Goal: Transaction & Acquisition: Purchase product/service

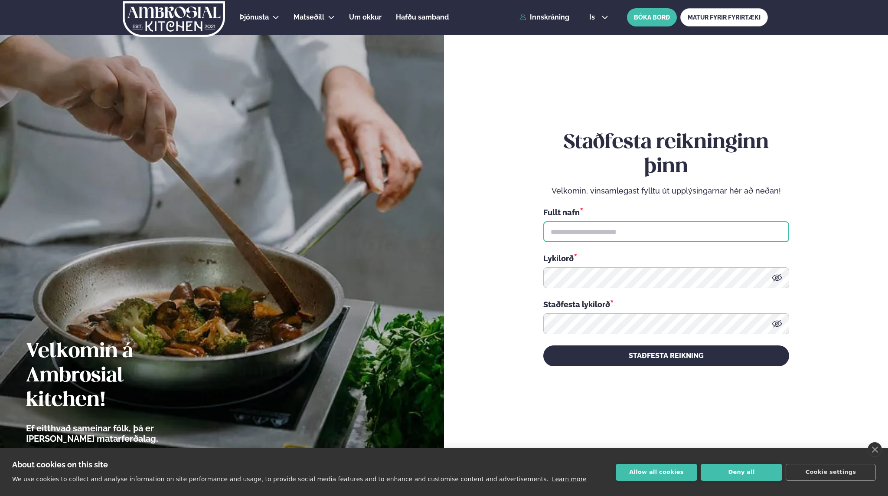
click at [602, 230] on input "text" at bounding box center [666, 231] width 246 height 21
type input "******"
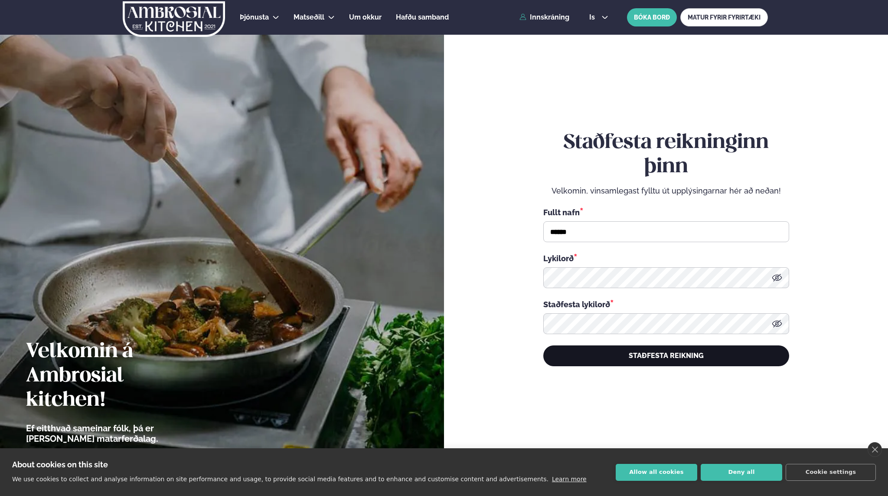
click at [686, 356] on button "STAÐFESTA REIKNING" at bounding box center [666, 355] width 246 height 21
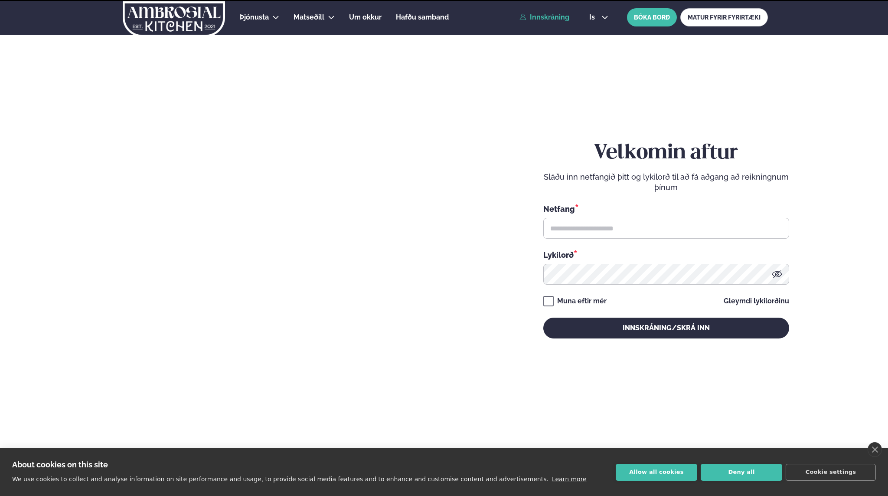
click at [687, 360] on div "Velkomin aftur Sláðu inn netfangið þitt og lykilorð til að fá aðgang að reiknin…" at bounding box center [666, 239] width 246 height 443
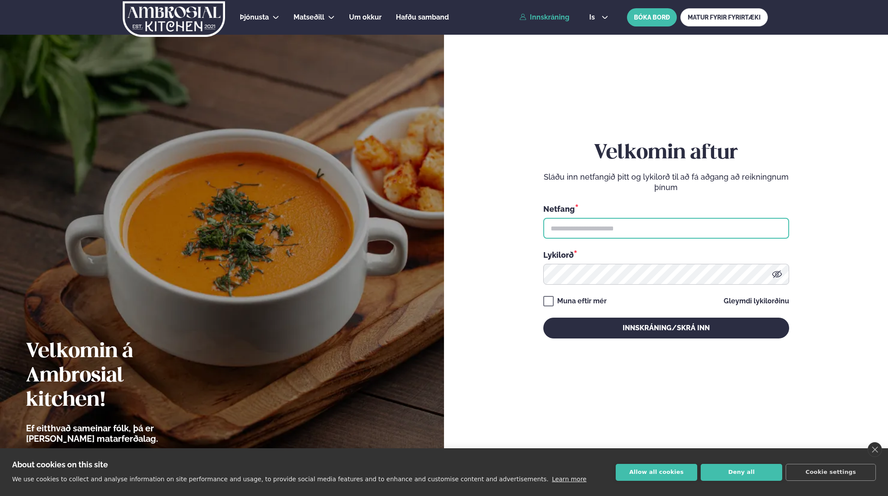
click at [622, 232] on input "text" at bounding box center [666, 228] width 246 height 21
click at [717, 250] on div "Lykilorð *" at bounding box center [666, 254] width 246 height 11
click at [622, 232] on input "text" at bounding box center [666, 228] width 246 height 21
type input "**********"
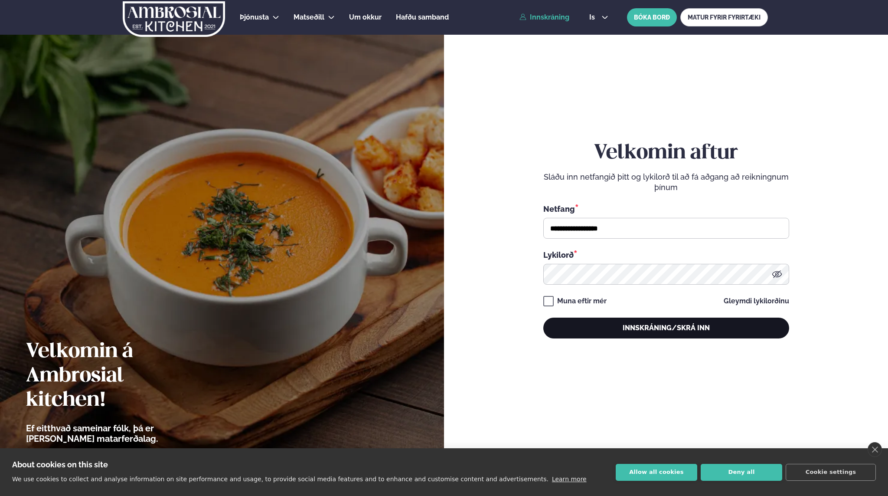
click at [586, 332] on button "Innskráning/Skrá inn" at bounding box center [666, 327] width 246 height 21
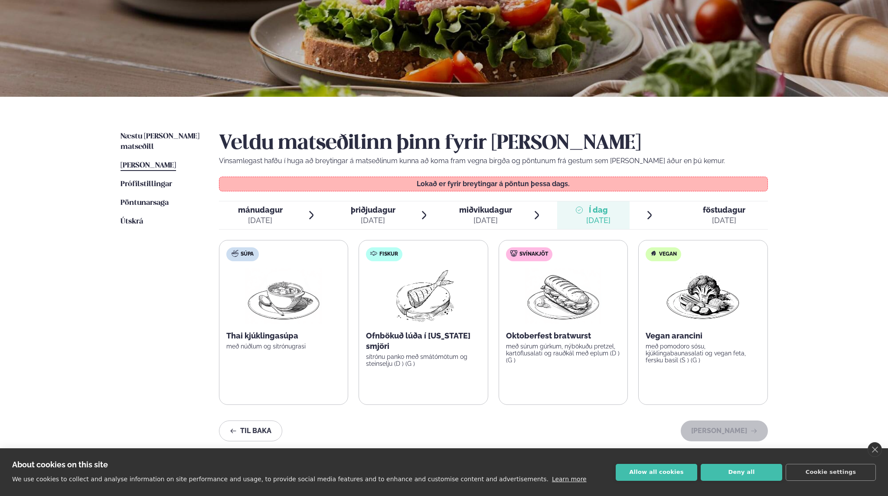
scroll to position [95, 0]
click at [710, 215] on div "[DATE]" at bounding box center [724, 220] width 43 height 10
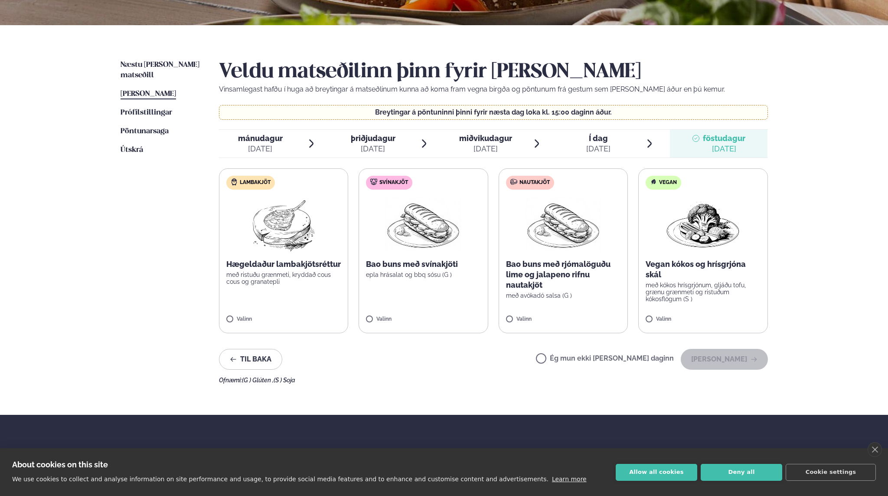
scroll to position [167, 0]
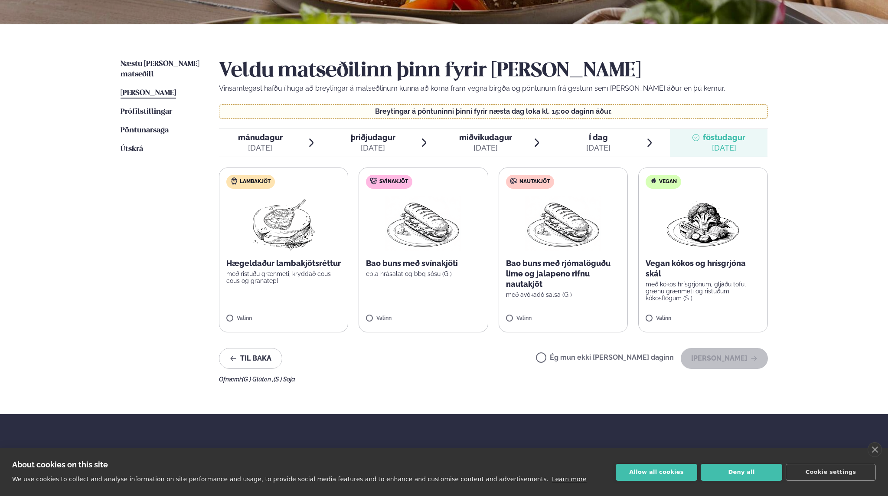
click at [863, 194] on div "Þjónusta Hádegismatur fyrir fyrirtæki Fyrirtækja veitingar Einkapartý Matseðill…" at bounding box center [444, 213] width 888 height 760
click at [729, 479] on button "Deny all" at bounding box center [742, 472] width 82 height 17
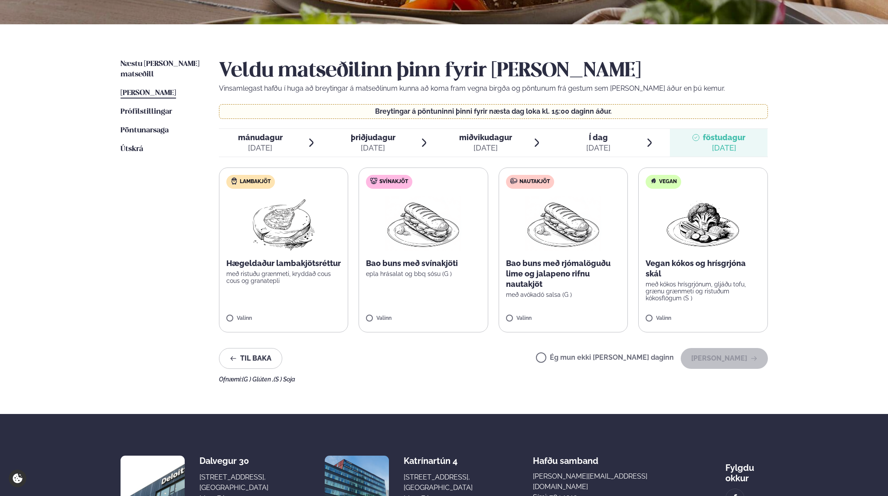
click at [843, 317] on div "Þjónusta Hádegismatur fyrir fyrirtæki Fyrirtækja veitingar Einkapartý Matseðill…" at bounding box center [444, 213] width 888 height 760
click at [162, 60] on span "Næstu [PERSON_NAME] matseðill" at bounding box center [160, 69] width 79 height 18
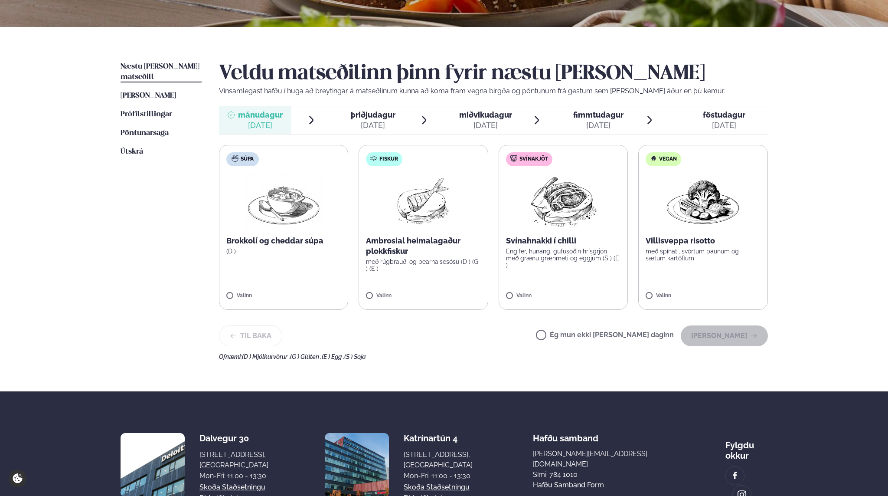
scroll to position [166, 0]
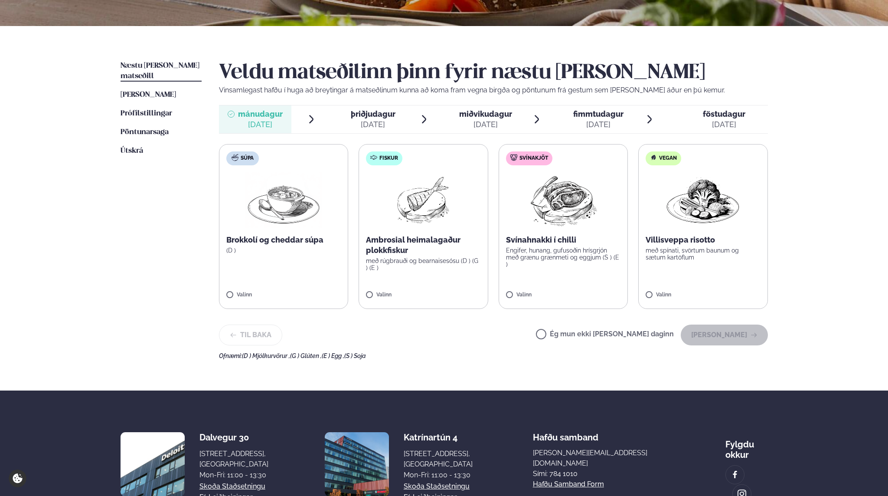
click at [363, 126] on div "[DATE]" at bounding box center [373, 124] width 45 height 10
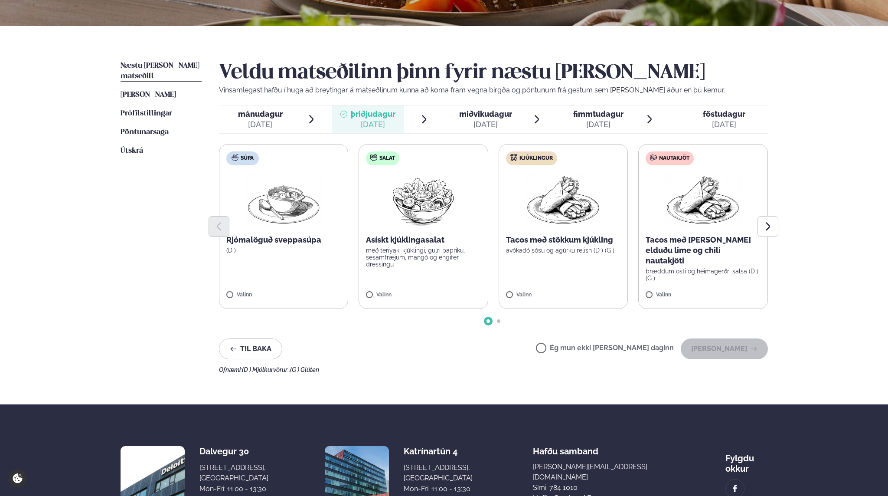
click at [690, 241] on p "Tacos með [PERSON_NAME] elduðu lime og chili nautakjöti" at bounding box center [703, 250] width 115 height 31
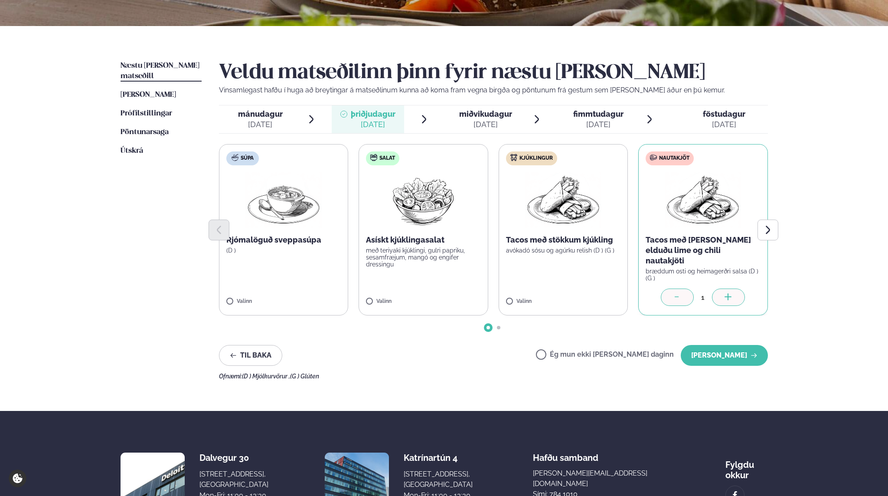
click at [502, 117] on span "miðvikudagur" at bounding box center [485, 113] width 53 height 9
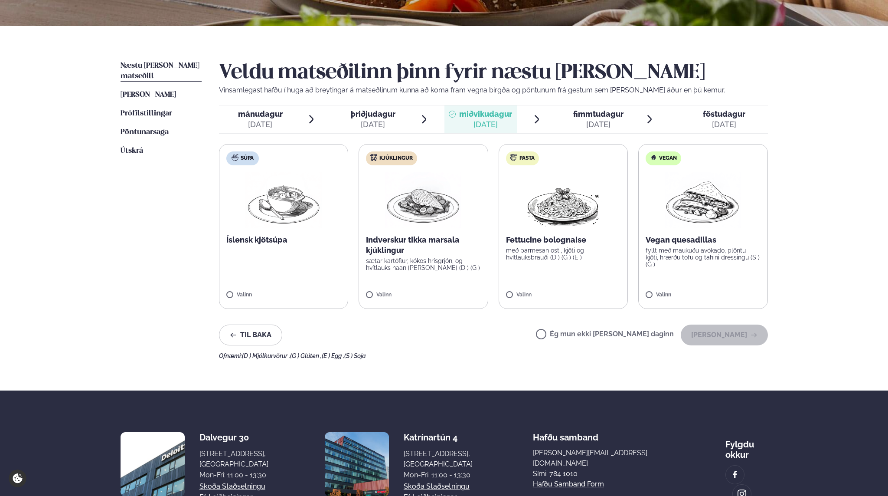
click at [587, 117] on span "fimmtudagur" at bounding box center [598, 113] width 50 height 9
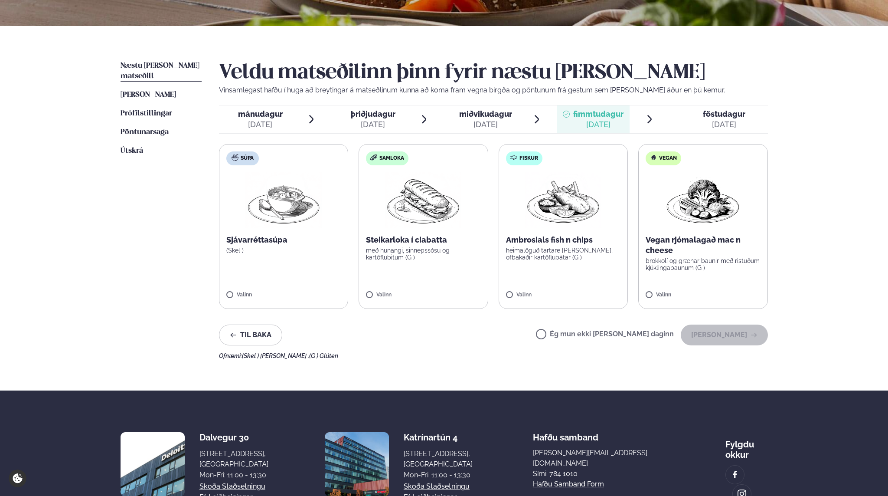
click at [518, 118] on li "miðvikudagur mið. [DATE]" at bounding box center [494, 119] width 98 height 28
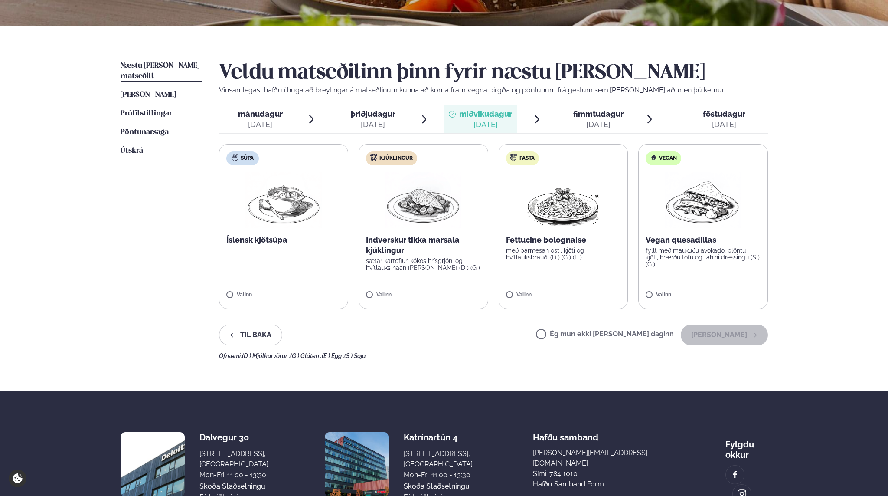
click at [582, 122] on div "[DATE]" at bounding box center [598, 124] width 50 height 10
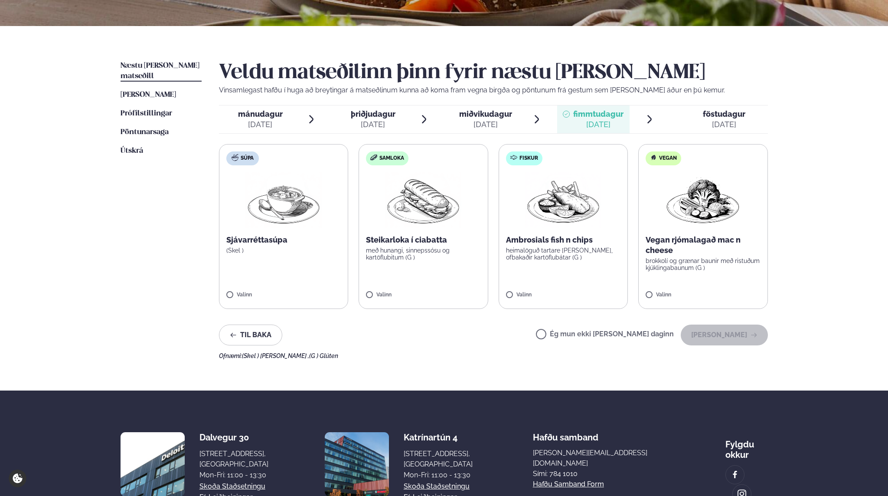
click at [707, 121] on div "[DATE]" at bounding box center [724, 124] width 43 height 10
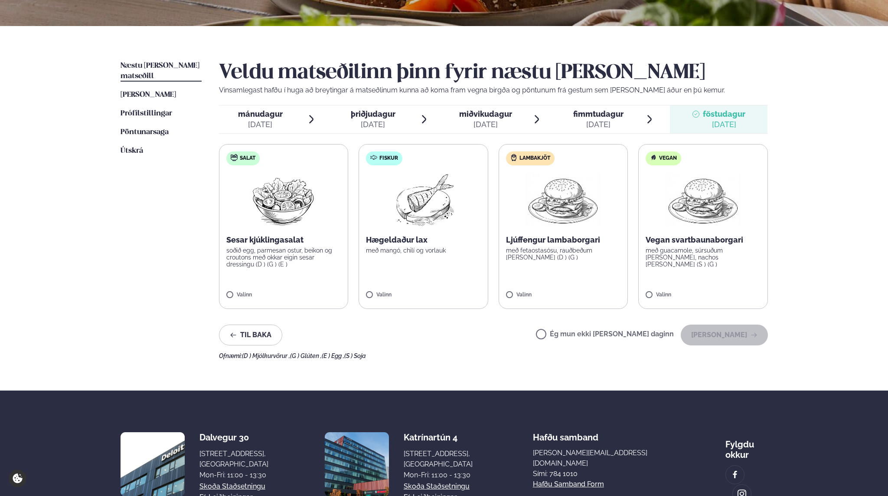
click at [271, 110] on span "mánudagur" at bounding box center [260, 113] width 45 height 9
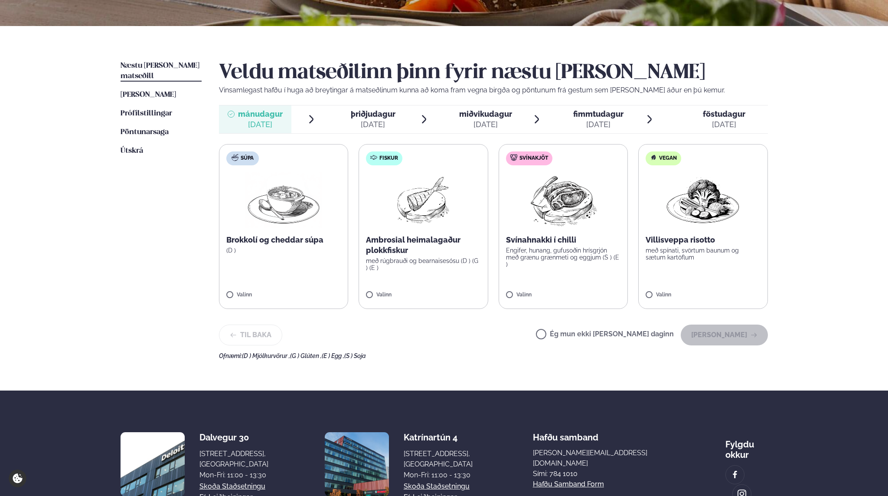
click at [372, 123] on div "[DATE]" at bounding box center [373, 124] width 45 height 10
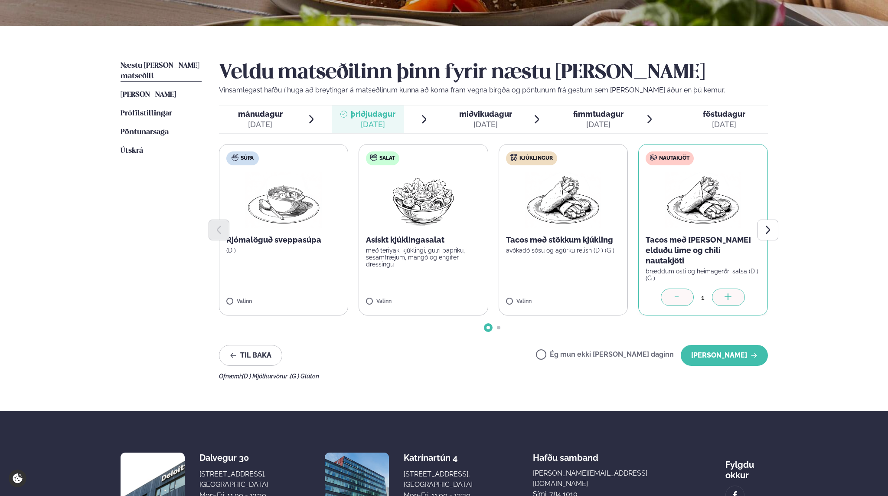
click at [737, 235] on div at bounding box center [493, 229] width 549 height 21
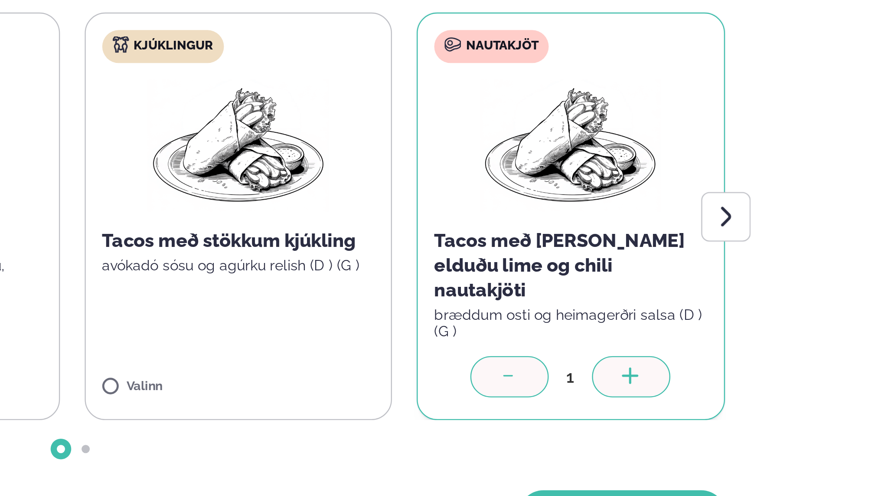
click at [722, 294] on div at bounding box center [728, 296] width 33 height 17
click at [725, 293] on icon at bounding box center [728, 297] width 9 height 9
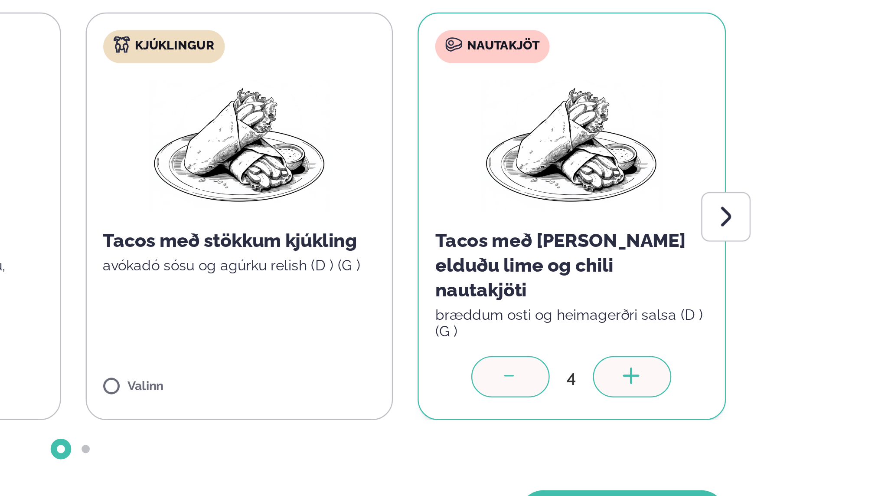
click at [673, 293] on icon at bounding box center [677, 297] width 9 height 9
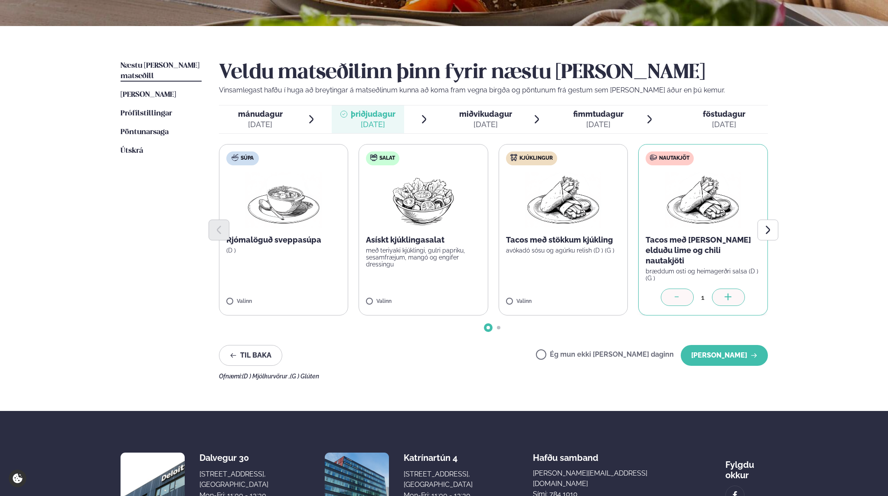
click at [134, 325] on ul "Næstu [PERSON_NAME] matseðill Næsta vika [PERSON_NAME] matseðill [PERSON_NAME] …" at bounding box center [161, 220] width 81 height 319
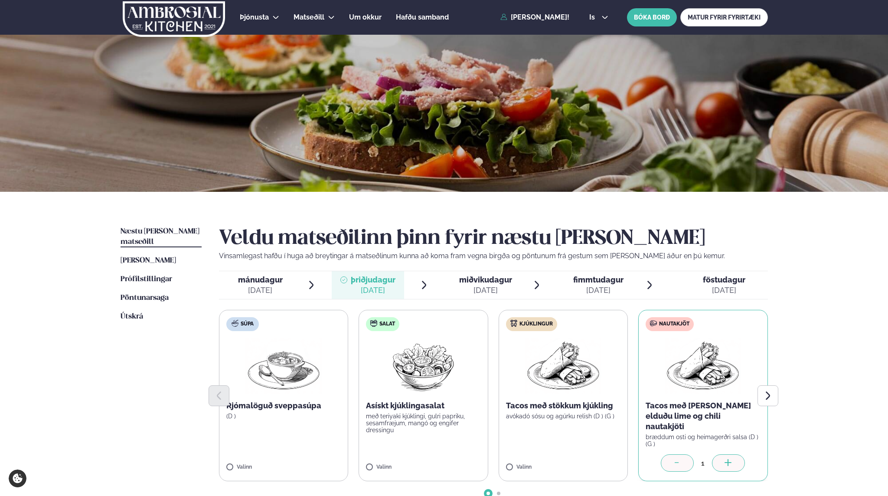
scroll to position [159, 0]
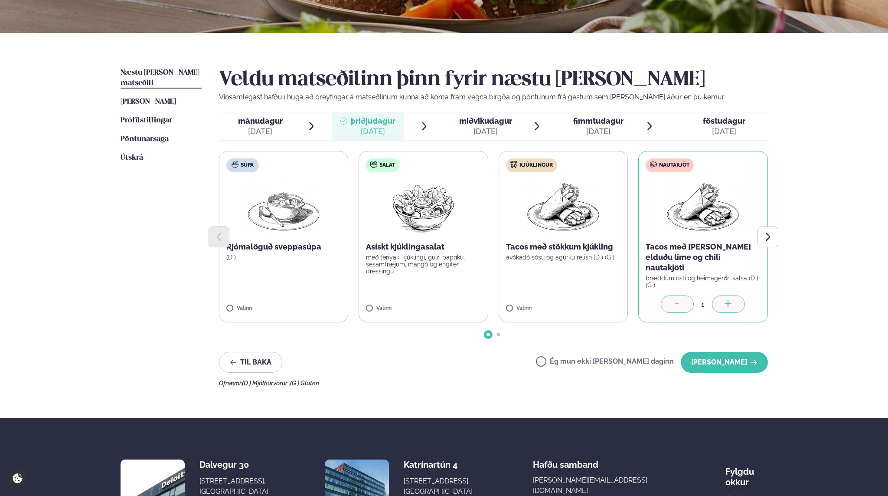
click at [726, 220] on img at bounding box center [703, 207] width 76 height 56
click at [266, 121] on span "mánudagur" at bounding box center [260, 120] width 45 height 9
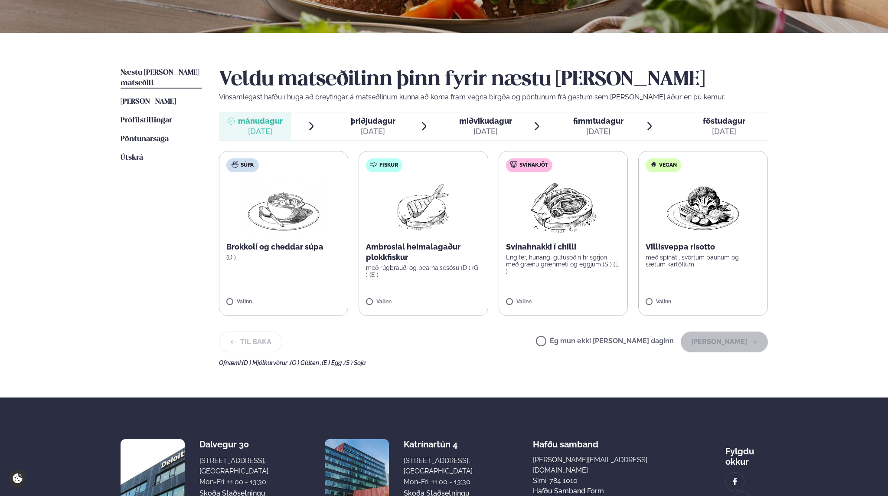
click at [382, 128] on div "[DATE]" at bounding box center [373, 131] width 45 height 10
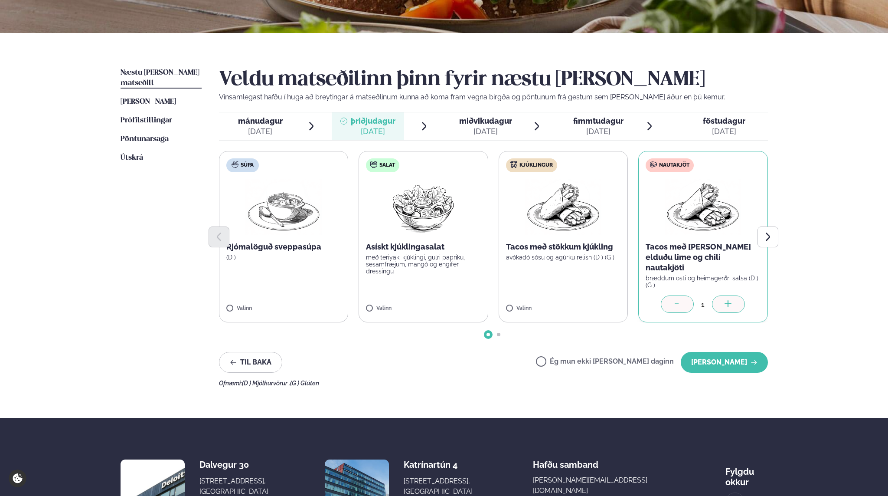
click at [649, 244] on p "Tacos með [PERSON_NAME] elduðu lime og chili nautakjöti" at bounding box center [703, 257] width 115 height 31
click at [683, 234] on div at bounding box center [493, 236] width 549 height 21
click at [262, 124] on span "mánudagur" at bounding box center [260, 120] width 45 height 9
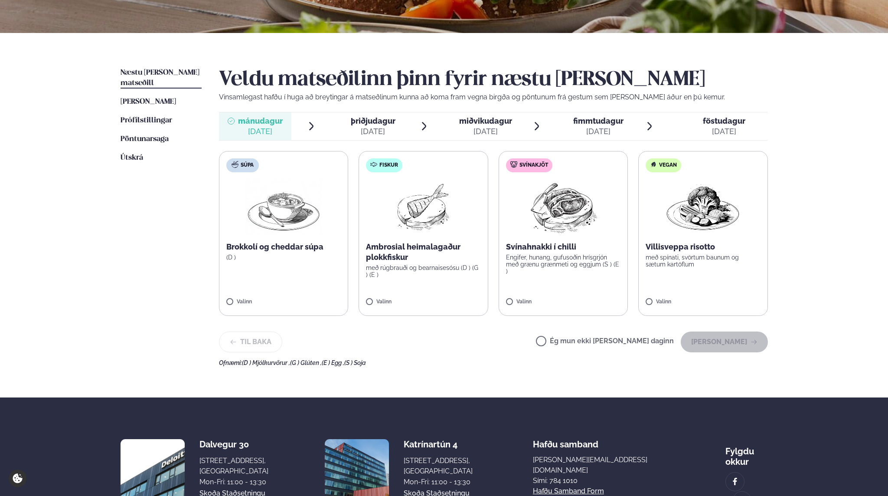
click at [355, 133] on div "[DATE]" at bounding box center [373, 131] width 45 height 10
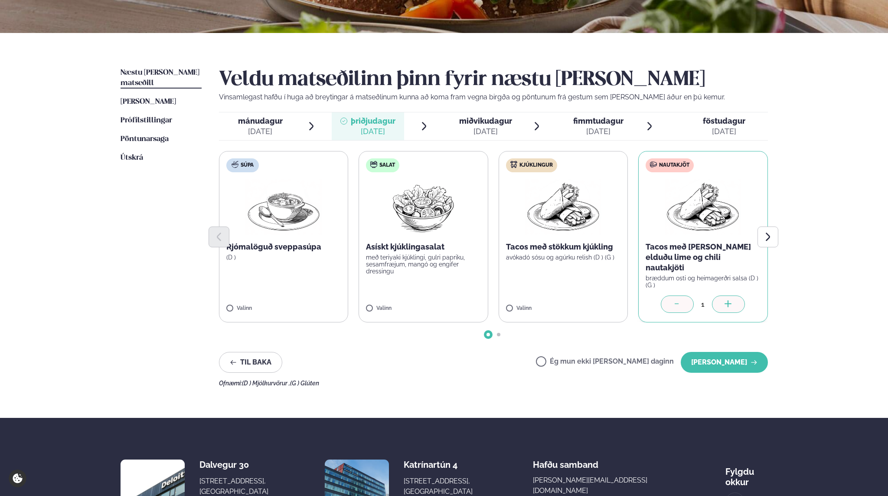
click at [495, 132] on div "[DATE]" at bounding box center [485, 131] width 53 height 10
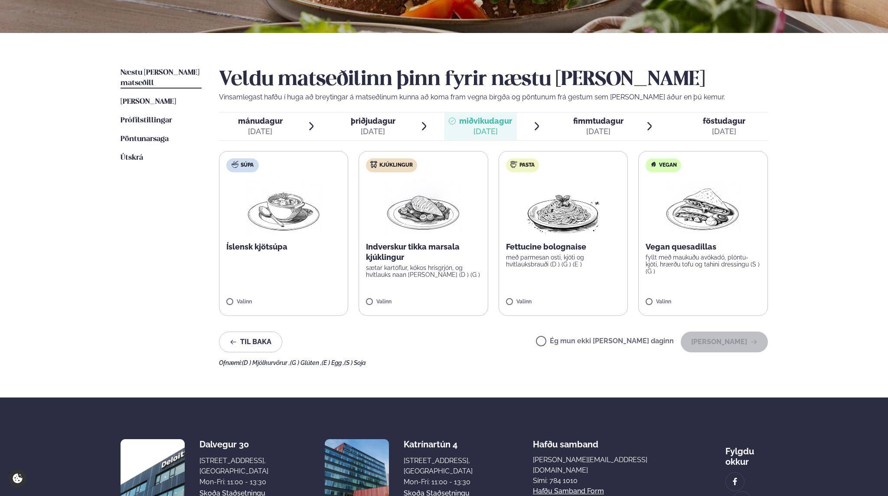
click at [389, 124] on span "þriðjudagur" at bounding box center [373, 120] width 45 height 9
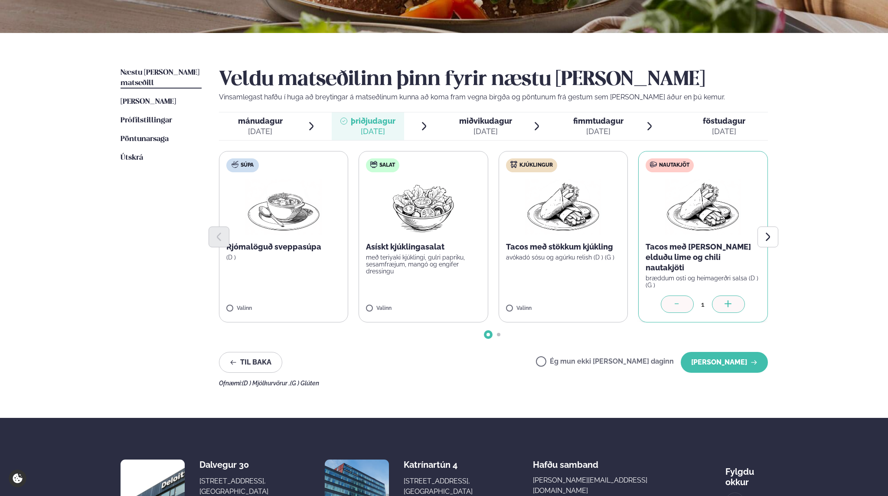
click at [441, 126] on ul "mánudagur mán. [DATE] þriðjudagur þri. [DATE] miðvikudagur mið. [DATE] fimmtuda…" at bounding box center [493, 126] width 549 height 28
click at [471, 128] on div "[DATE]" at bounding box center [485, 131] width 53 height 10
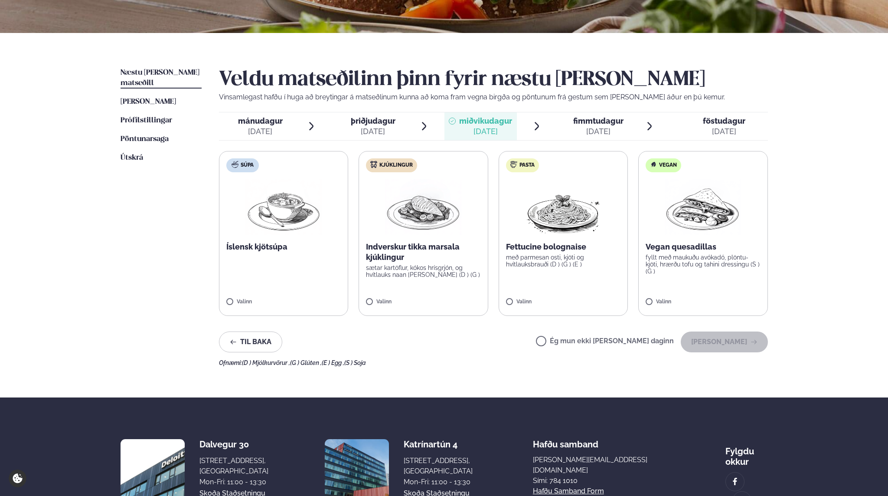
click at [277, 219] on img at bounding box center [283, 207] width 76 height 56
click at [709, 353] on div "Veldu matseðilinn þinn fyrir næstu [PERSON_NAME] Vinsamlegast hafðu í huga að b…" at bounding box center [493, 217] width 549 height 298
click at [709, 343] on button "[PERSON_NAME]" at bounding box center [724, 341] width 87 height 21
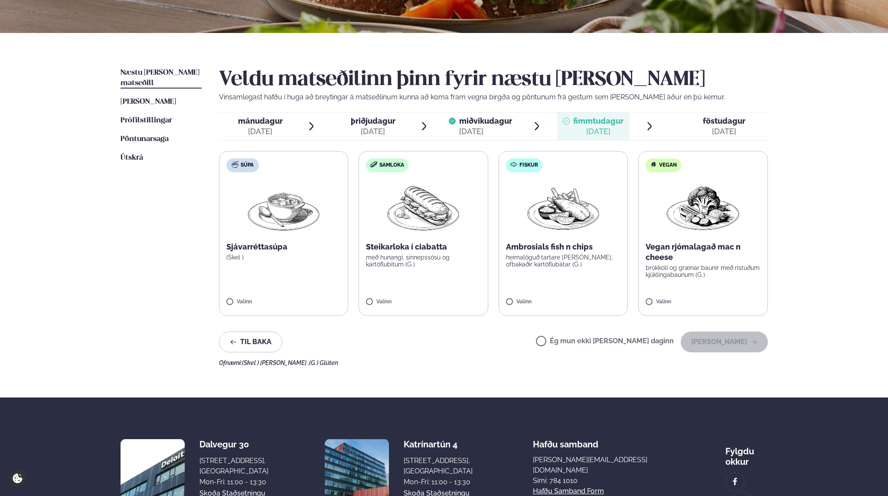
click at [374, 127] on div "[DATE]" at bounding box center [373, 131] width 45 height 10
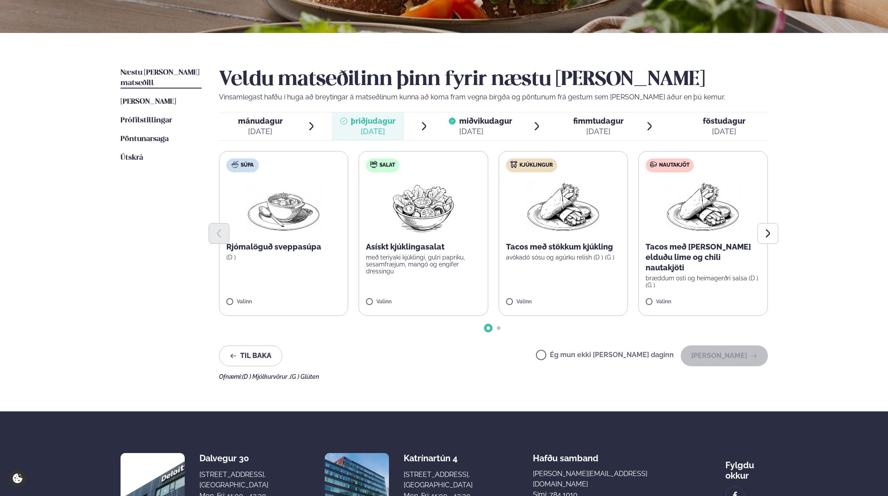
click at [294, 125] on li "mánudagur mán. [DATE]" at bounding box center [268, 126] width 98 height 28
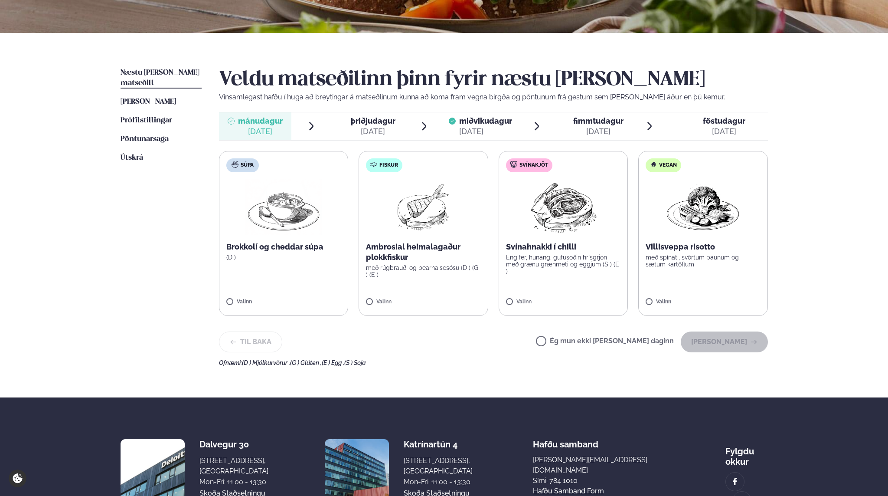
click at [360, 124] on span "þriðjudagur" at bounding box center [373, 120] width 45 height 9
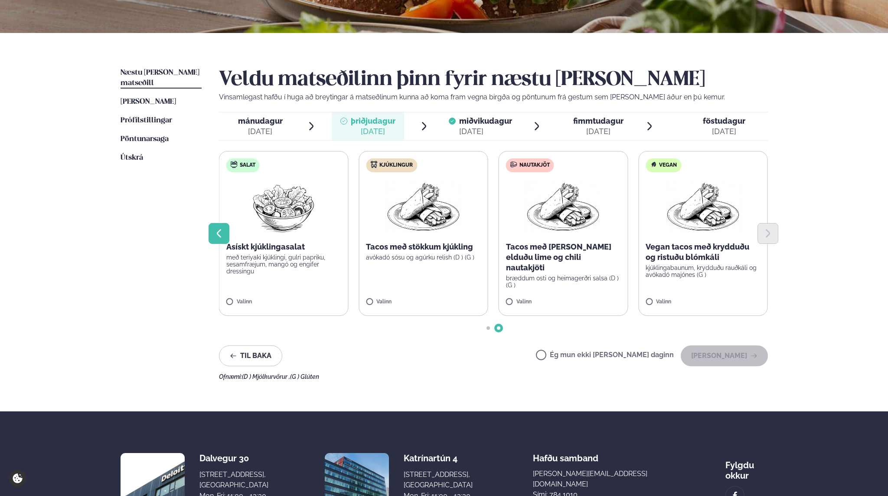
click at [217, 229] on icon "Previous slide" at bounding box center [219, 233] width 10 height 10
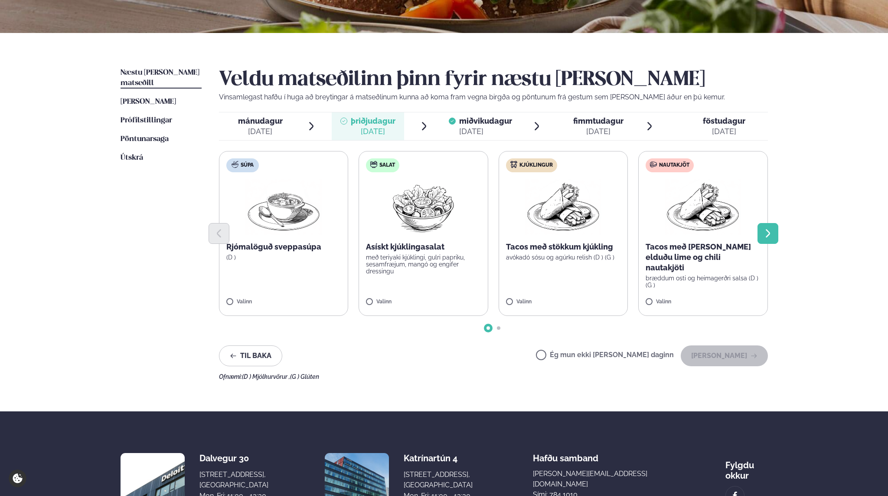
click at [770, 236] on icon "Next slide" at bounding box center [768, 233] width 10 height 10
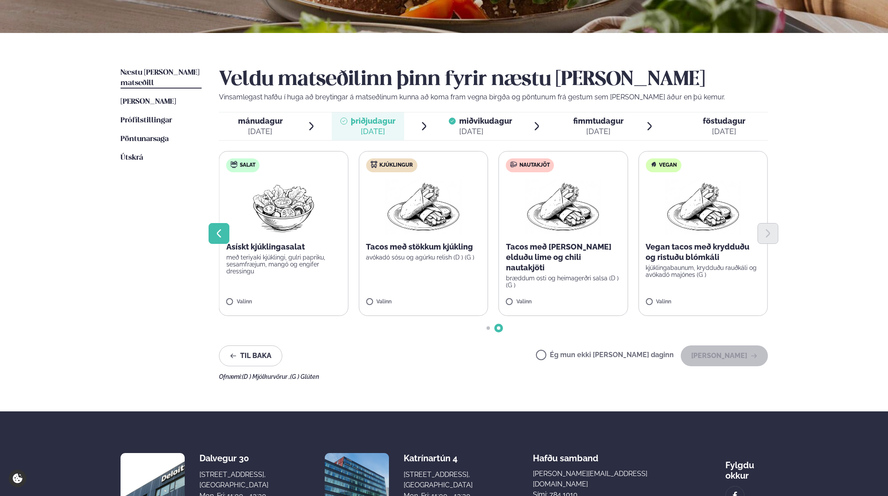
click at [212, 233] on button "Previous slide" at bounding box center [219, 233] width 21 height 21
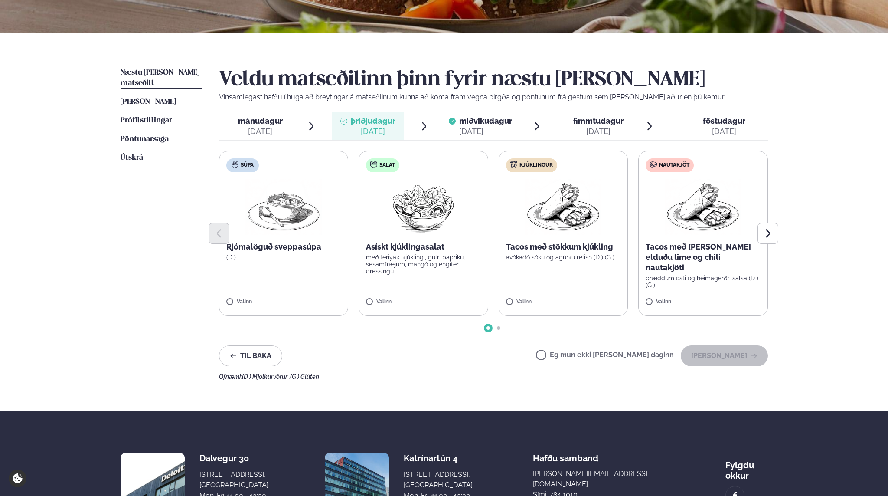
click at [672, 228] on div at bounding box center [493, 233] width 549 height 21
click at [699, 225] on div at bounding box center [493, 233] width 549 height 21
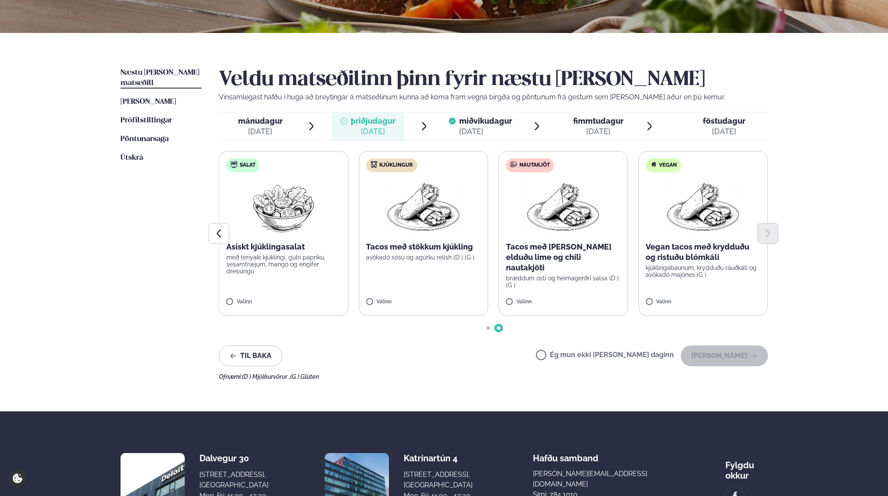
click at [505, 301] on label "Nautakjöt Tacos með [PERSON_NAME] elduðu lime og chili nautakjöti bræddum osti …" at bounding box center [564, 233] width 130 height 165
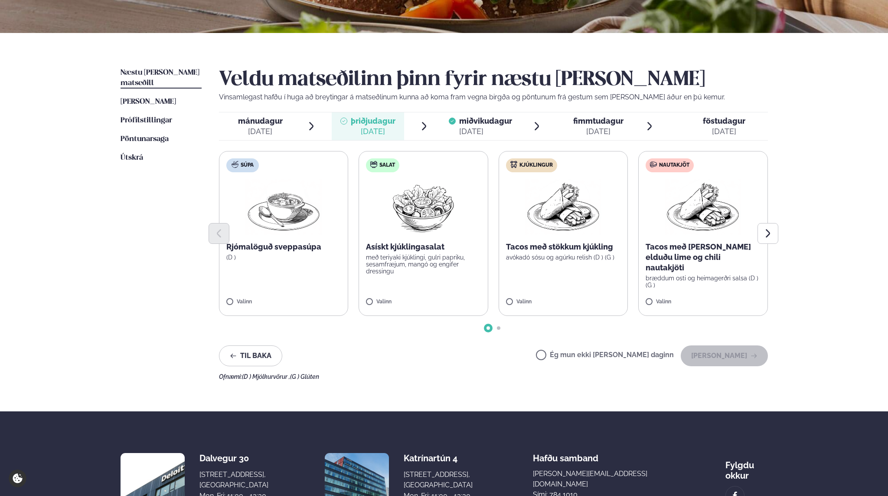
click at [663, 293] on label "Nautakjöt Tacos með [PERSON_NAME] elduðu lime og chili nautakjöti bræddum osti …" at bounding box center [703, 233] width 130 height 165
click at [659, 297] on label "Nautakjöt Tacos með [PERSON_NAME] elduðu lime og chili nautakjöti bræddum osti …" at bounding box center [703, 233] width 130 height 165
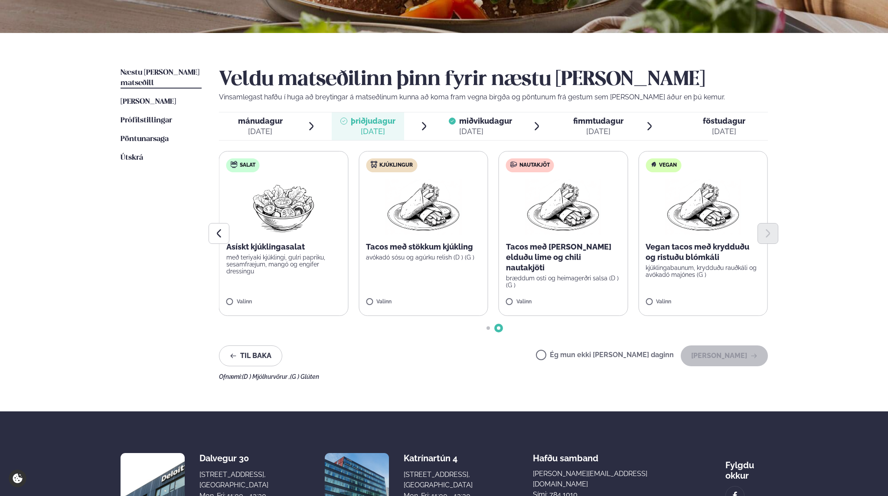
click at [561, 251] on p "Tacos með [PERSON_NAME] elduðu lime og chili nautakjöti" at bounding box center [563, 257] width 115 height 31
click at [567, 232] on div at bounding box center [493, 233] width 549 height 21
